Goal: Check status: Check status

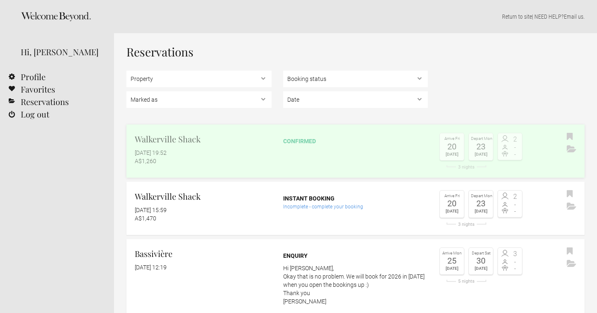
click at [197, 143] on h2 "Walkerville Shack" at bounding box center [203, 139] width 137 height 12
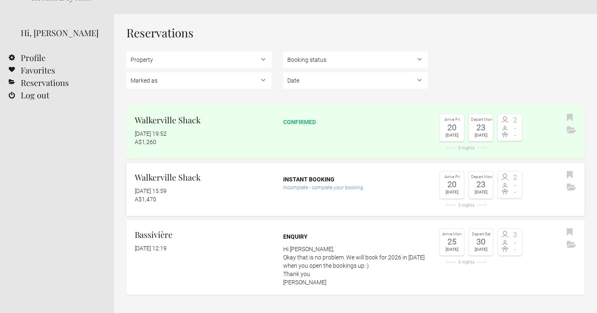
scroll to position [19, 0]
click at [318, 138] on link "Walkerville Shack 3 October 2025 at 19:52 A$1,260 confirmed Arrive Fri 20 Feb 2…" at bounding box center [355, 131] width 458 height 53
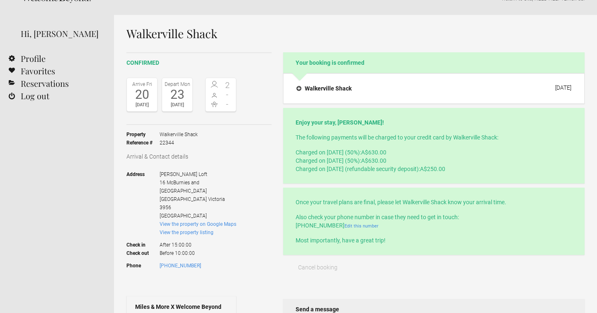
scroll to position [26, 0]
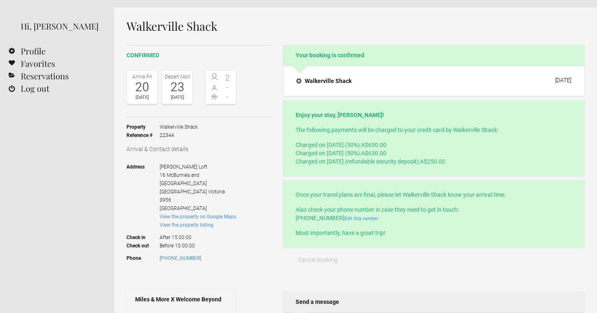
click at [343, 155] on p "Charged on 3 October 2025 (50%): A$630.00 Charged on 6 February 2026 (50%): A$6…" at bounding box center [434, 153] width 277 height 25
click at [343, 144] on p "Charged on 3 October 2025 (50%): A$630.00 Charged on 6 February 2026 (50%): A$6…" at bounding box center [434, 153] width 277 height 25
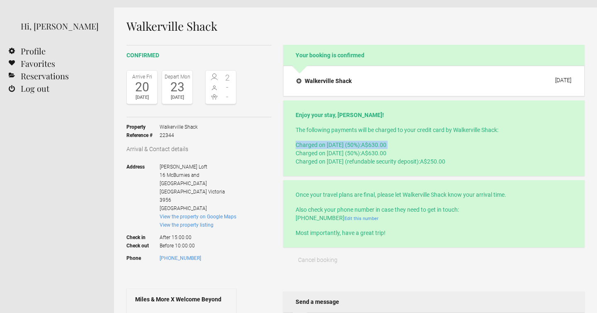
click at [173, 170] on span "Liptrap Loft 16 McBurnies and Boags Road Walkerville Victoria 3956 Australia" at bounding box center [198, 188] width 77 height 50
click at [173, 189] on span "[GEOGRAPHIC_DATA]" at bounding box center [183, 192] width 47 height 6
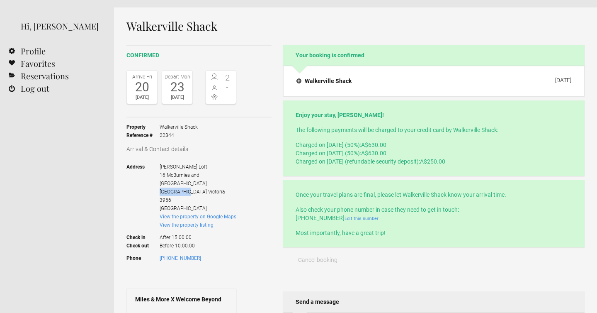
copy span "[GEOGRAPHIC_DATA]"
